Goal: Task Accomplishment & Management: Complete application form

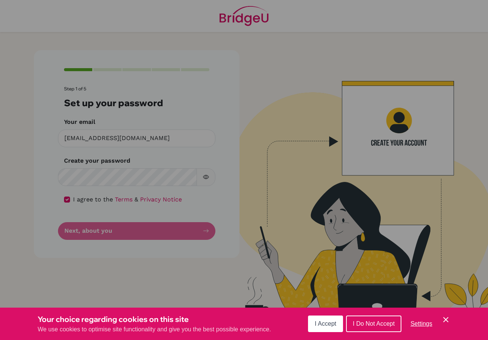
click at [334, 321] on span "I Accept" at bounding box center [325, 323] width 21 height 6
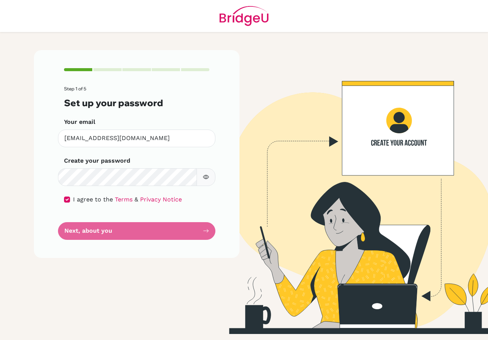
click at [207, 178] on icon "button" at bounding box center [206, 177] width 6 height 4
click at [207, 178] on icon "button" at bounding box center [206, 177] width 6 height 6
click at [193, 233] on form "Step 1 of 5 Set up your password Your email [EMAIL_ADDRESS][DOMAIN_NAME] Invali…" at bounding box center [136, 162] width 145 height 153
click at [63, 201] on div "Step 1 of 5 Set up your password Your email [EMAIL_ADDRESS][DOMAIN_NAME] Invali…" at bounding box center [136, 153] width 205 height 207
click at [67, 201] on input "checkbox" at bounding box center [67, 199] width 6 height 6
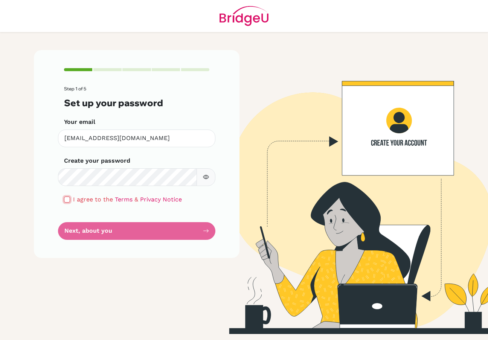
click at [67, 201] on input "checkbox" at bounding box center [67, 199] width 6 height 6
checkbox input "true"
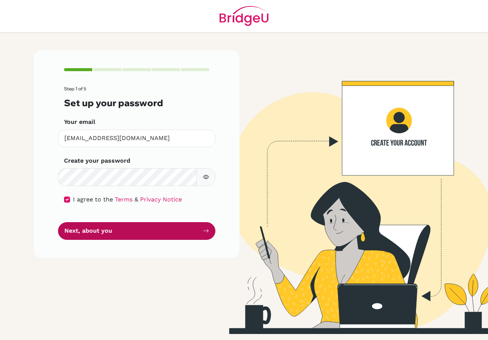
click at [109, 239] on form "Step 1 of 5 Set up your password Your email [EMAIL_ADDRESS][DOMAIN_NAME] Invali…" at bounding box center [136, 162] width 145 height 153
click at [139, 229] on button "Next, about you" at bounding box center [136, 231] width 157 height 18
